Goal: Check status: Check status

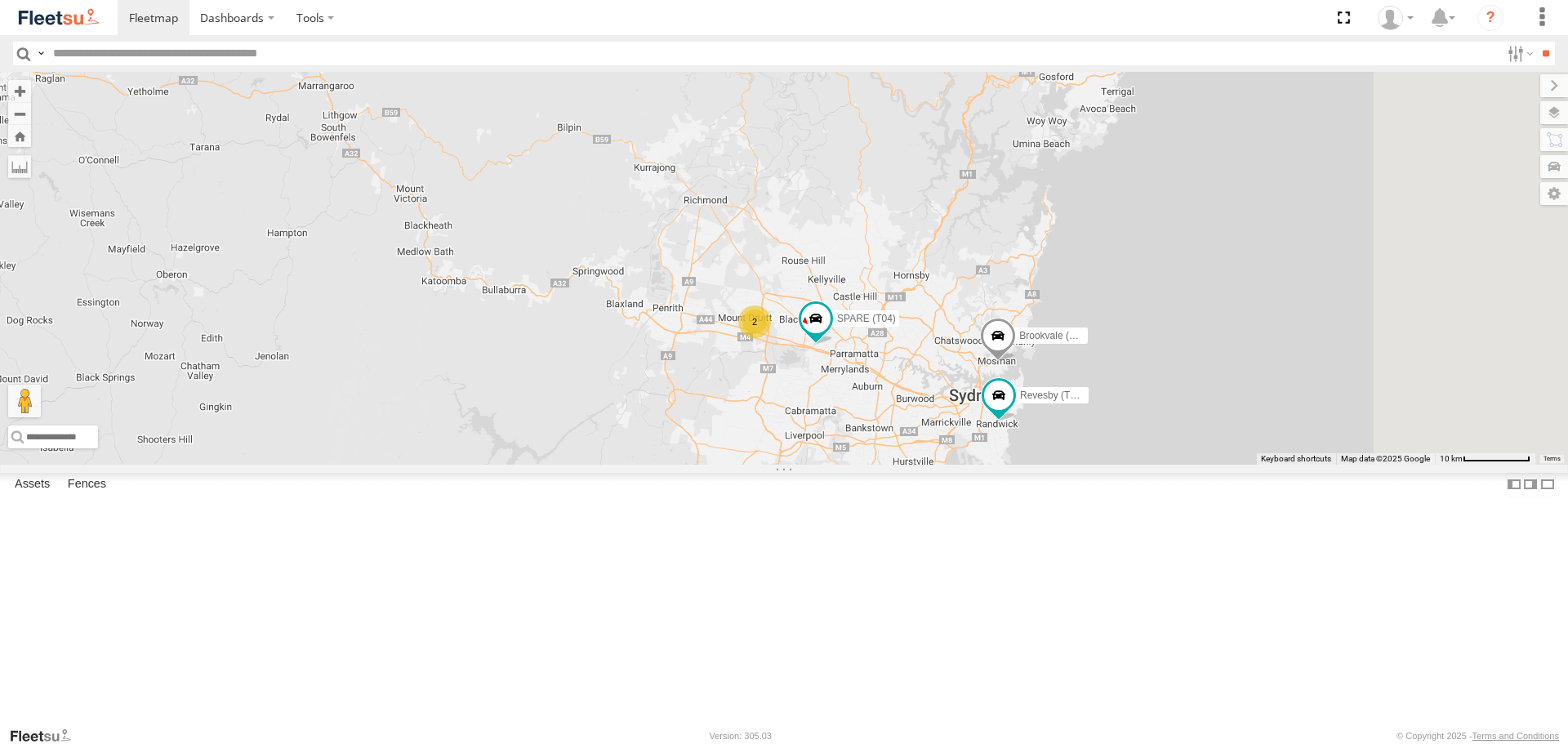
drag, startPoint x: 1097, startPoint y: 373, endPoint x: 985, endPoint y: 362, distance: 112.5
click at [985, 362] on div "Brookvale (T10 - [PERSON_NAME]) Rural (T08 - [PERSON_NAME]) 2 Revesby (T07 - [P…" at bounding box center [784, 267] width 1568 height 392
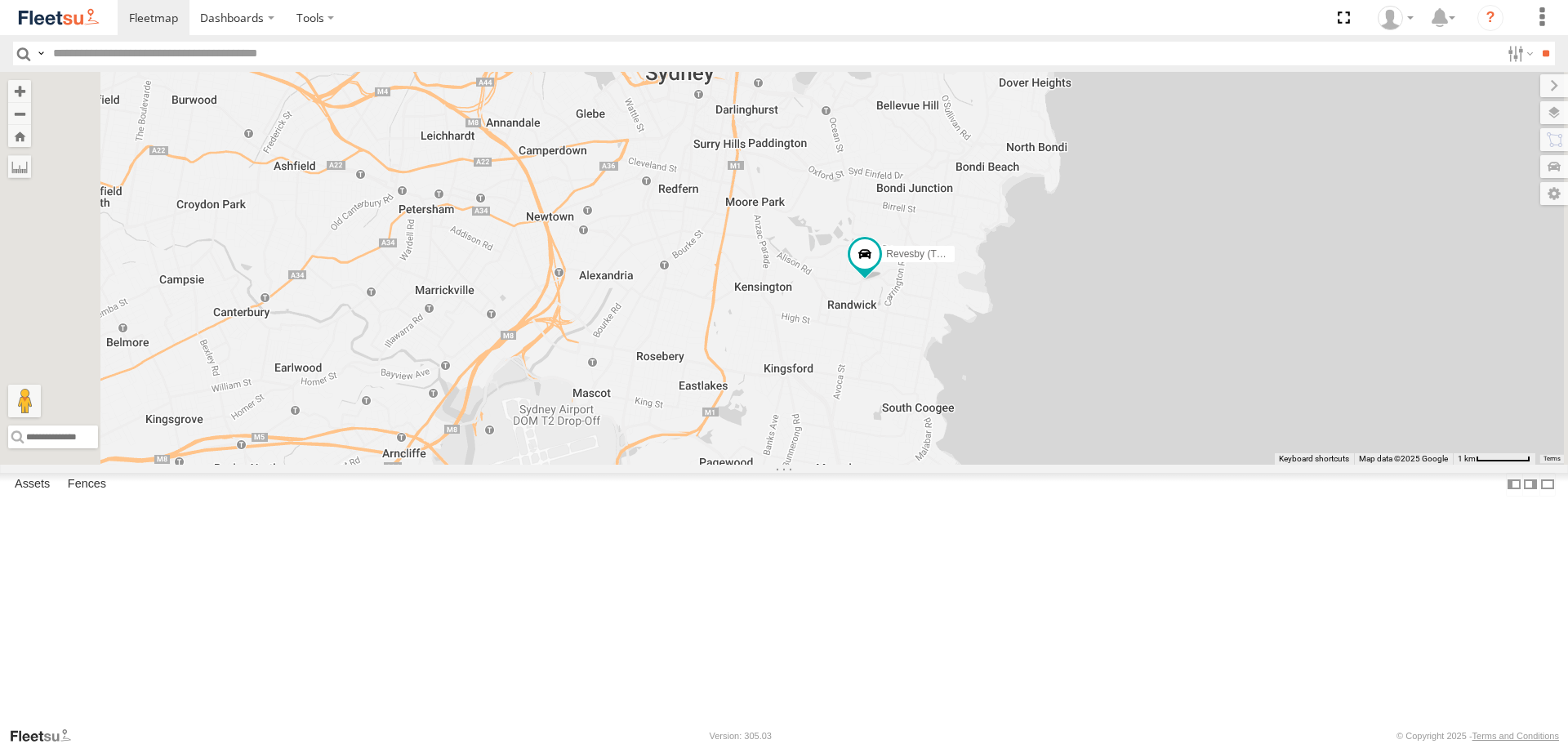
drag, startPoint x: 1073, startPoint y: 532, endPoint x: 1141, endPoint y: 591, distance: 90.0
click at [1141, 463] on div "Brookvale (T10 - [PERSON_NAME]) Rural (T08 - [PERSON_NAME]) Revesby (T07 - [PER…" at bounding box center [784, 267] width 1568 height 392
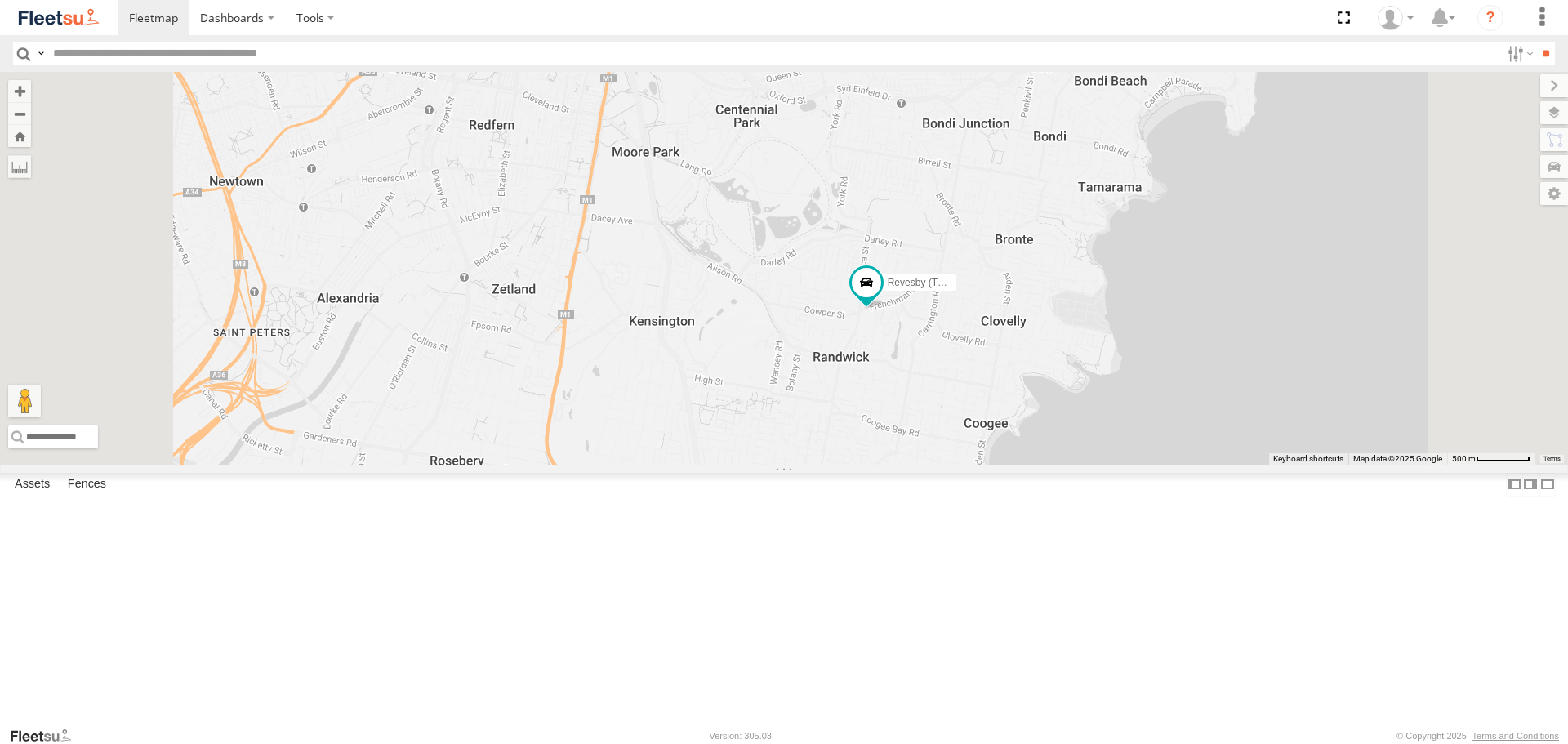
drag, startPoint x: 1109, startPoint y: 468, endPoint x: 1075, endPoint y: 525, distance: 66.4
click at [1079, 463] on div "Brookvale (T10 - [PERSON_NAME]) Rural (T08 - [PERSON_NAME]) Revesby (T07 - [PER…" at bounding box center [784, 267] width 1568 height 392
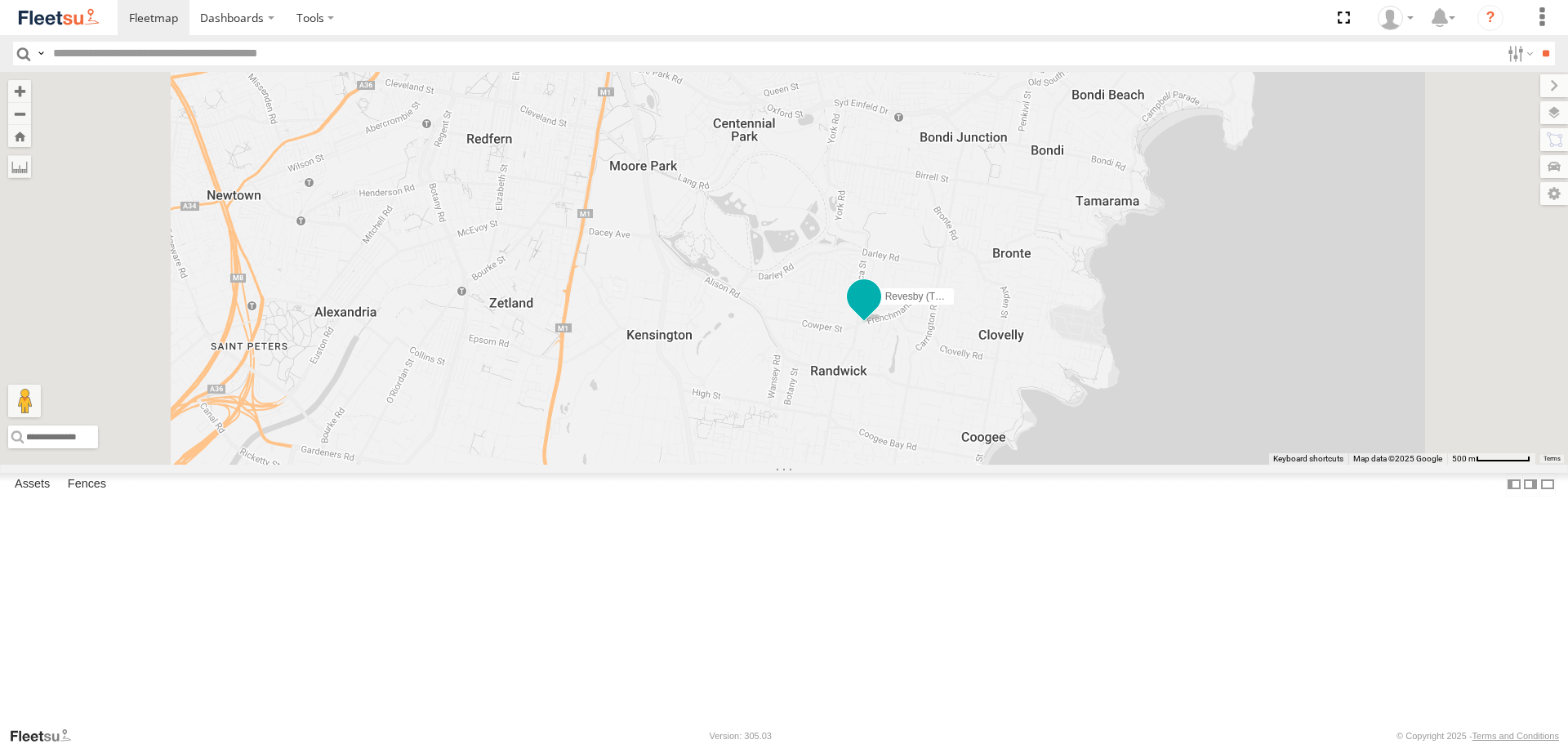
click at [879, 311] on span at bounding box center [863, 296] width 30 height 30
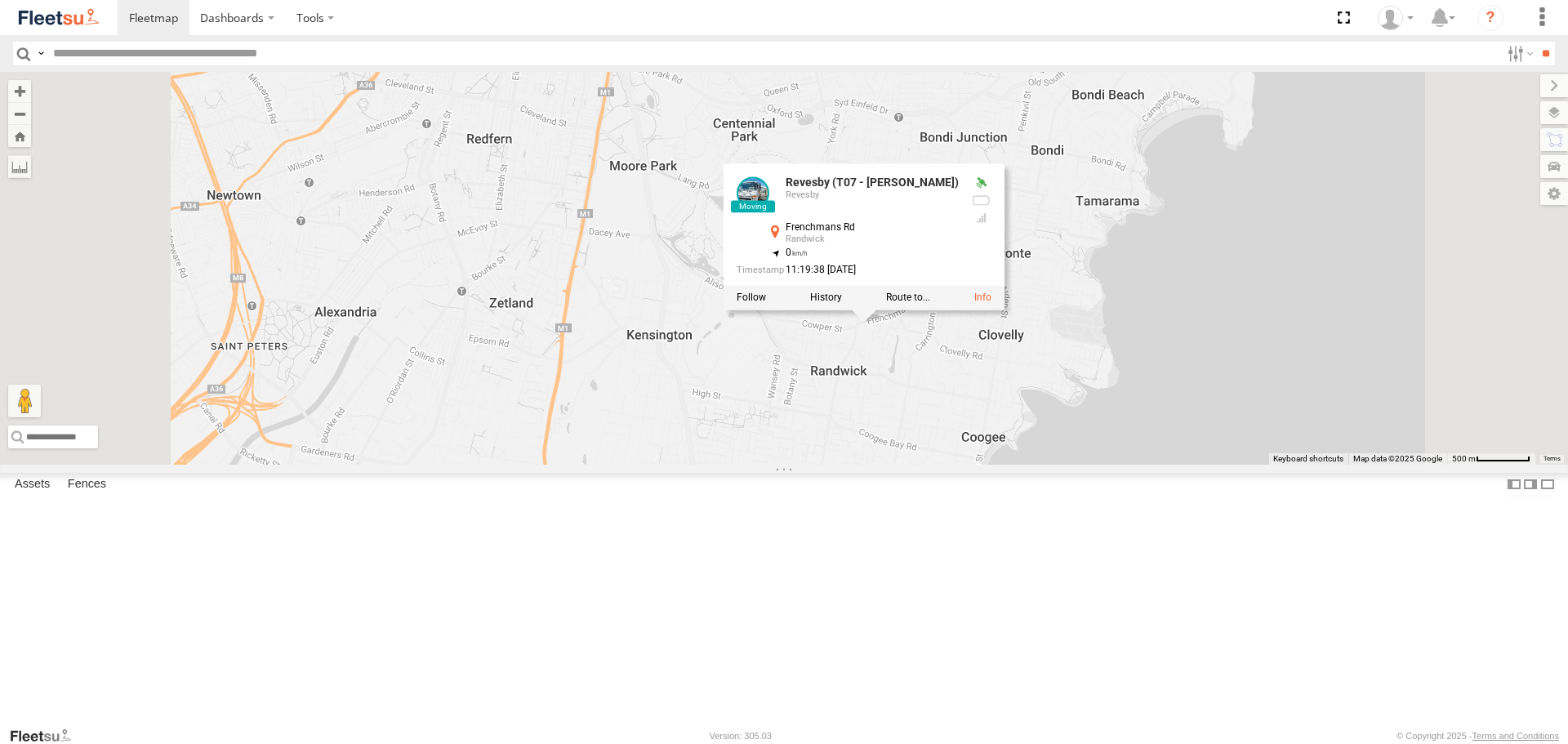
click at [0, 0] on div at bounding box center [0, 0] width 0 height 0
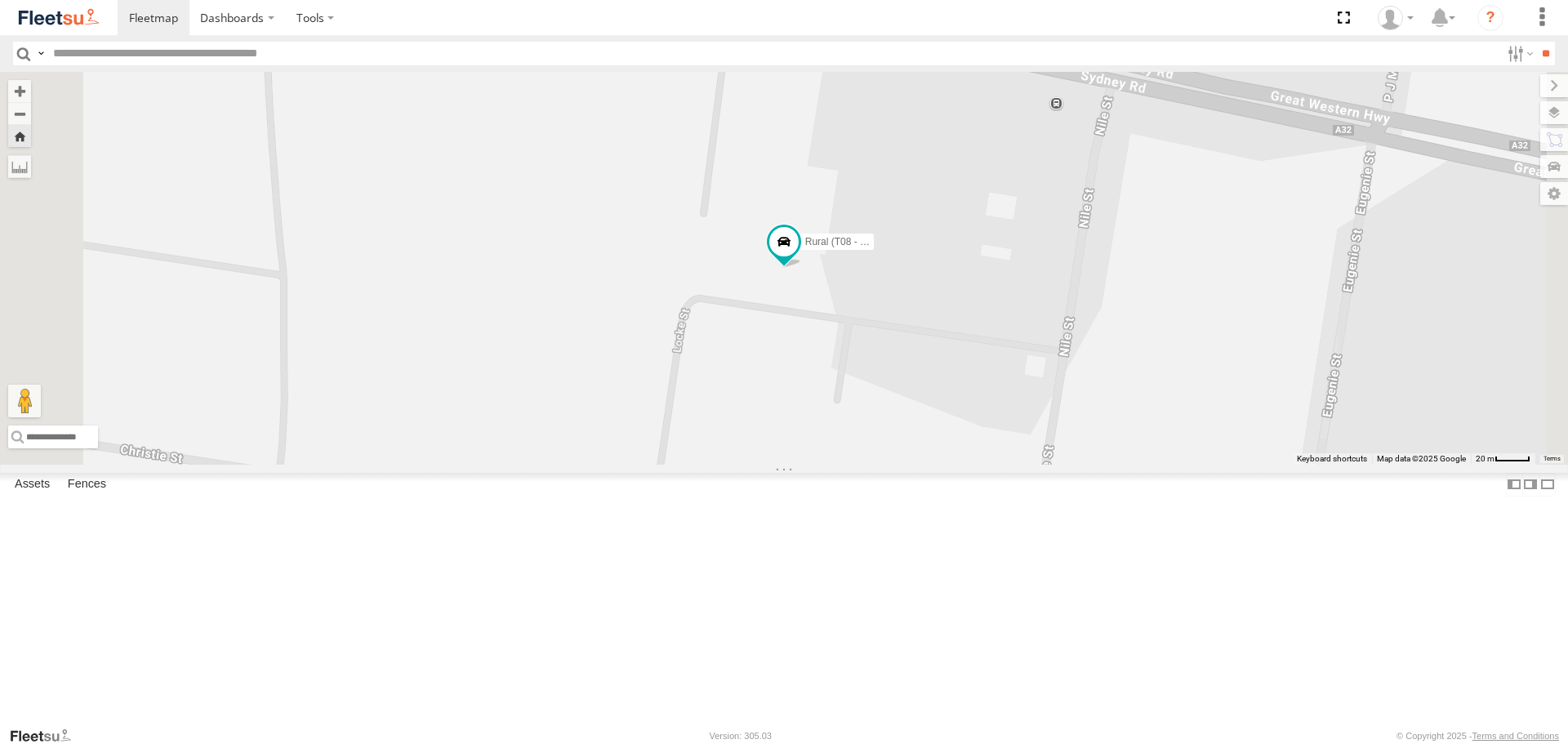
click at [0, 0] on div at bounding box center [0, 0] width 0 height 0
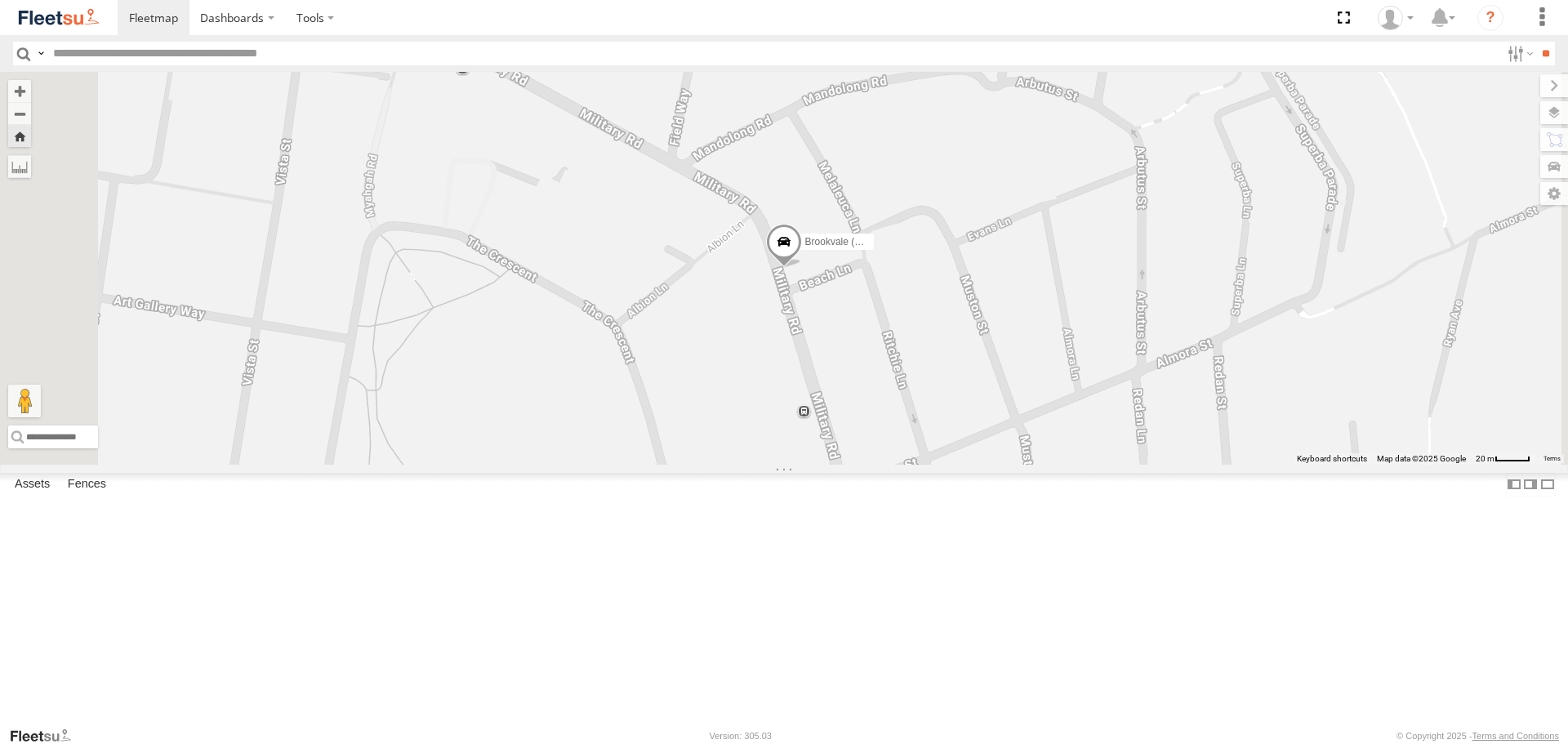
click at [0, 0] on div at bounding box center [0, 0] width 0 height 0
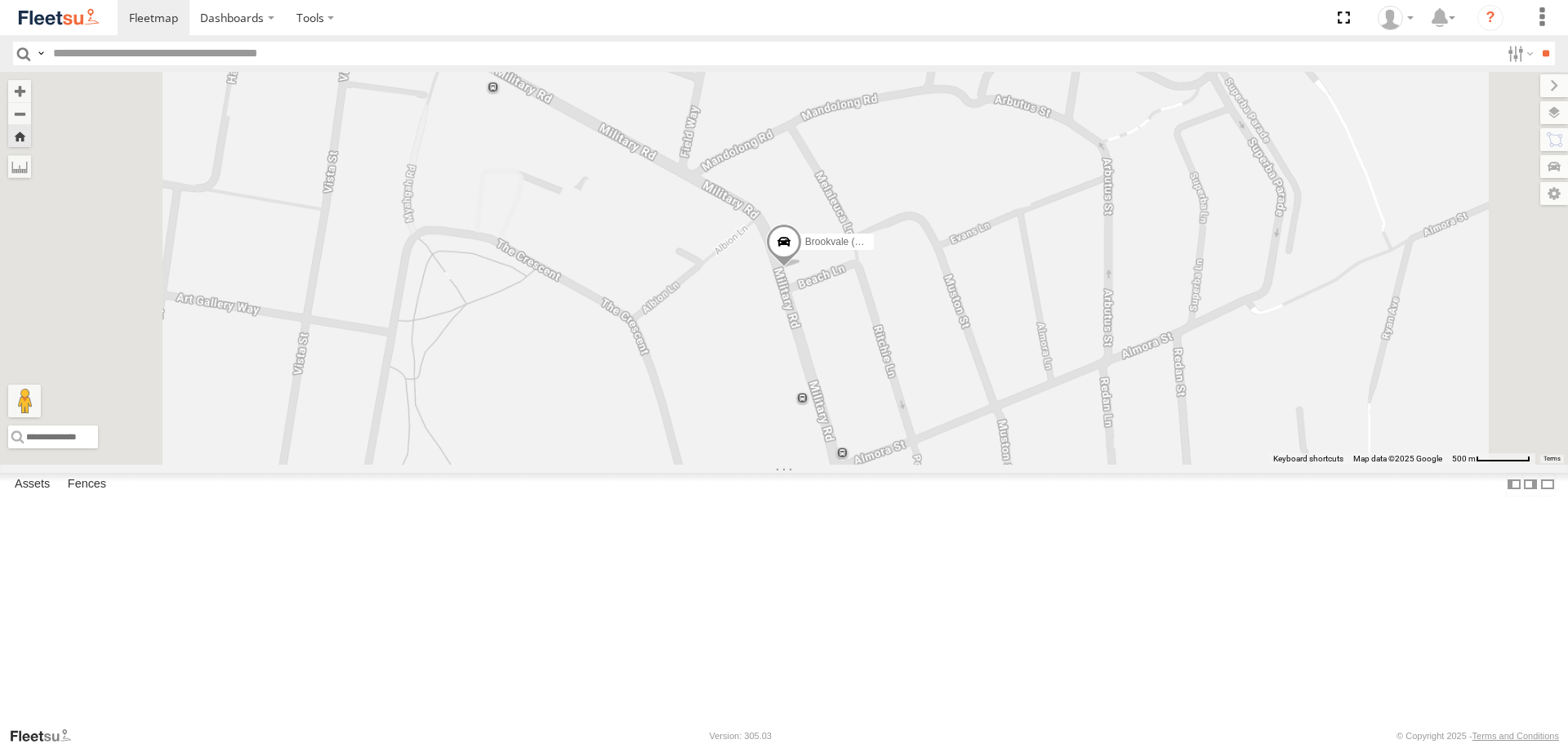
click at [0, 0] on div at bounding box center [0, 0] width 0 height 0
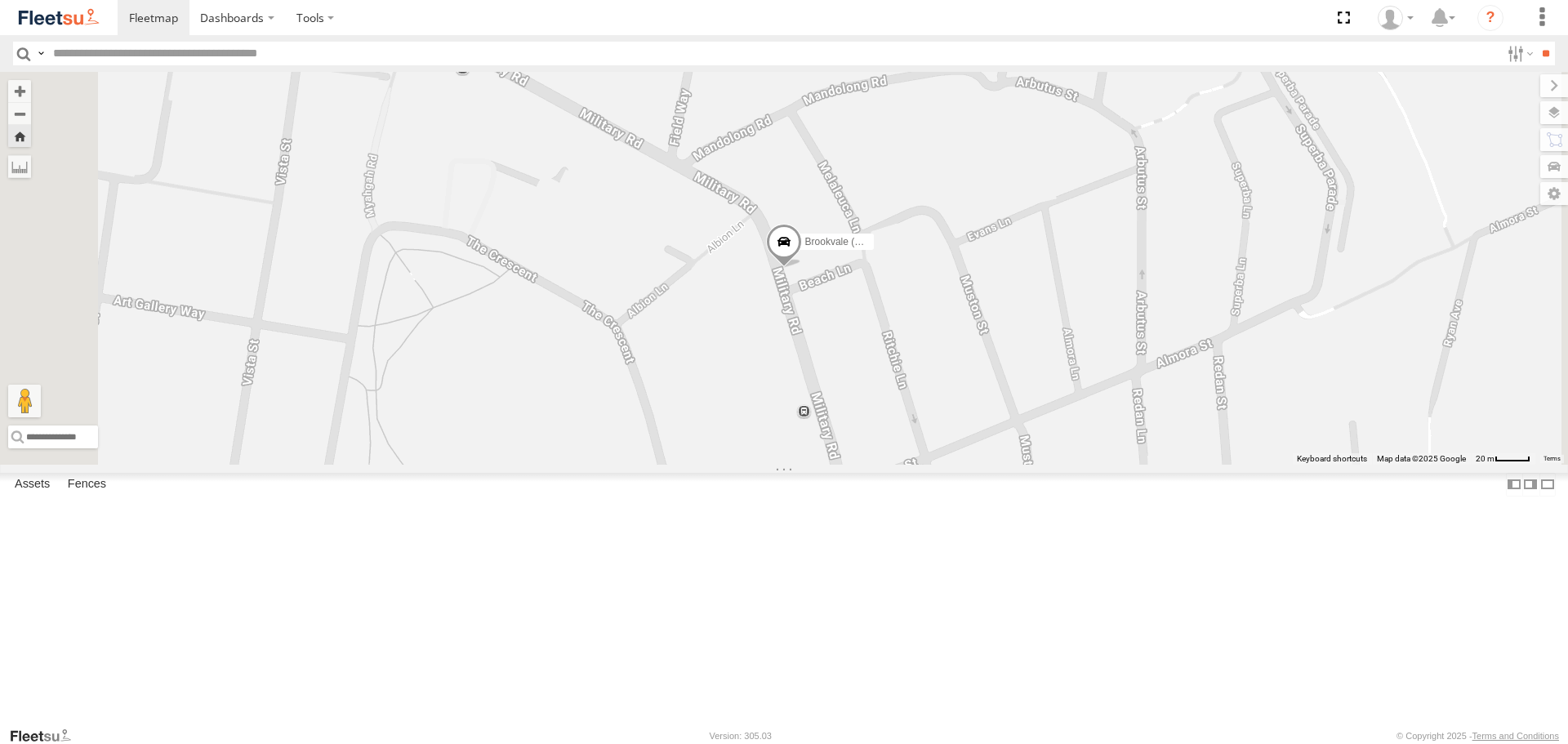
click at [0, 0] on div at bounding box center [0, 0] width 0 height 0
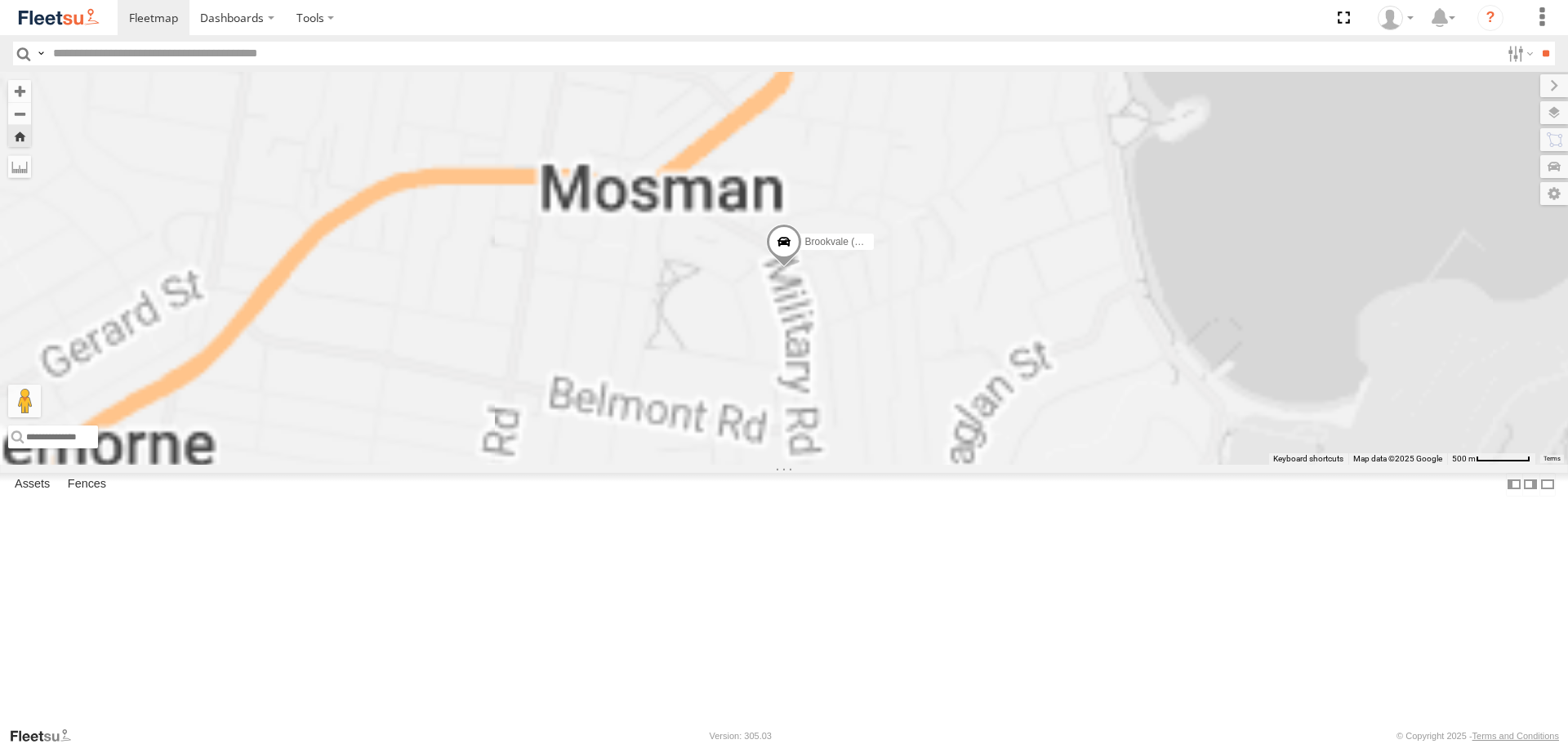
click at [0, 0] on div at bounding box center [0, 0] width 0 height 0
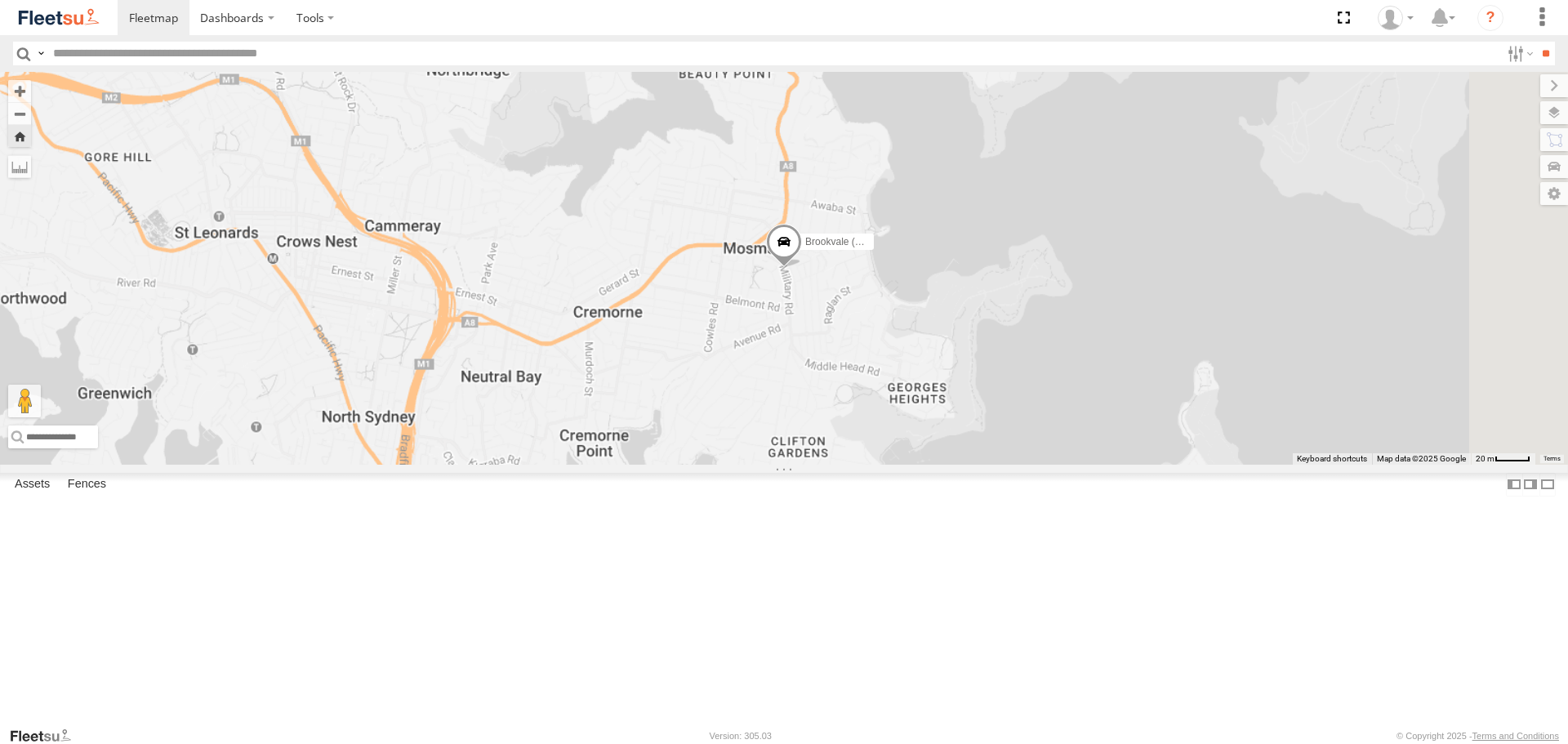
click at [0, 0] on div at bounding box center [0, 0] width 0 height 0
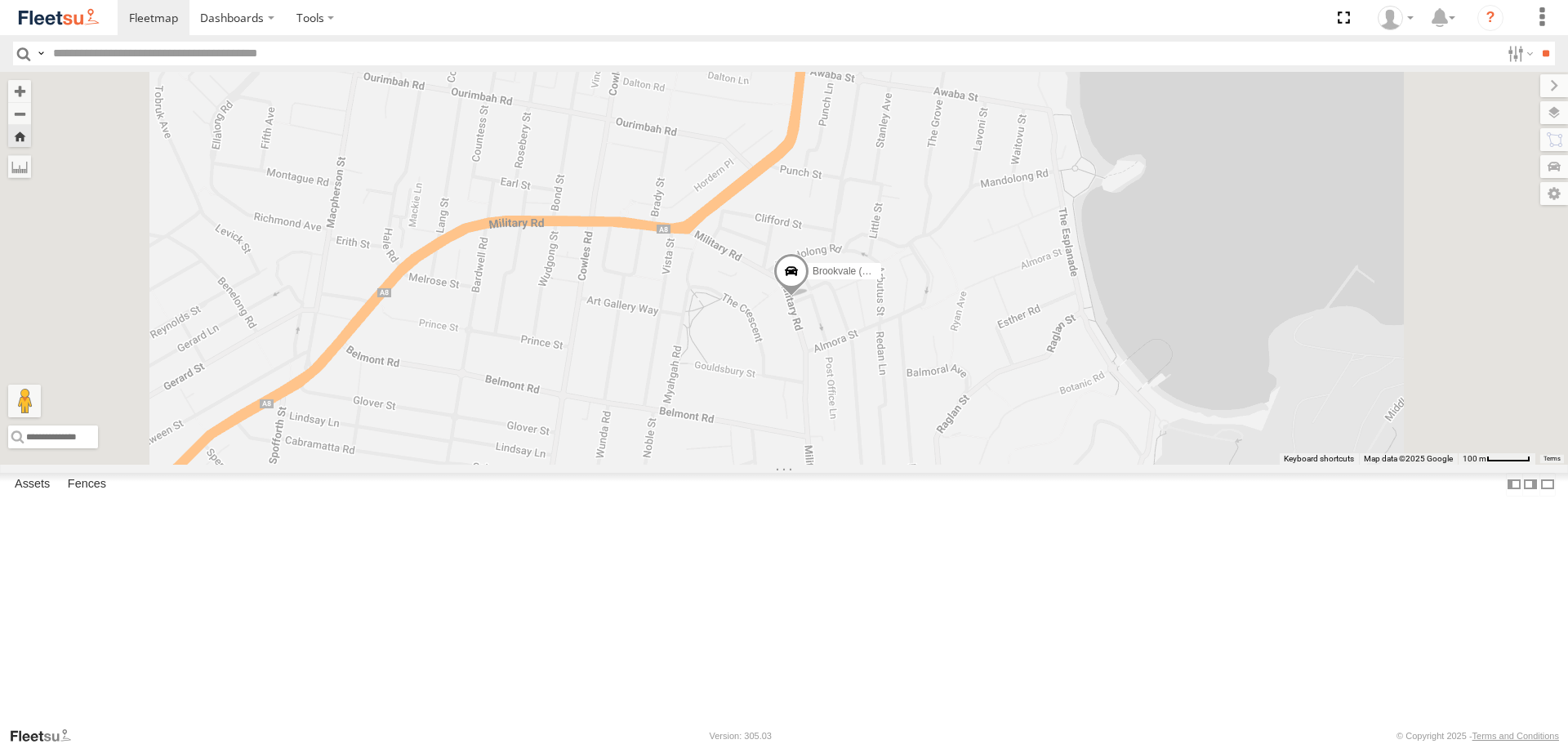
click at [810, 298] on span at bounding box center [792, 274] width 36 height 44
